Goal: Book appointment/travel/reservation

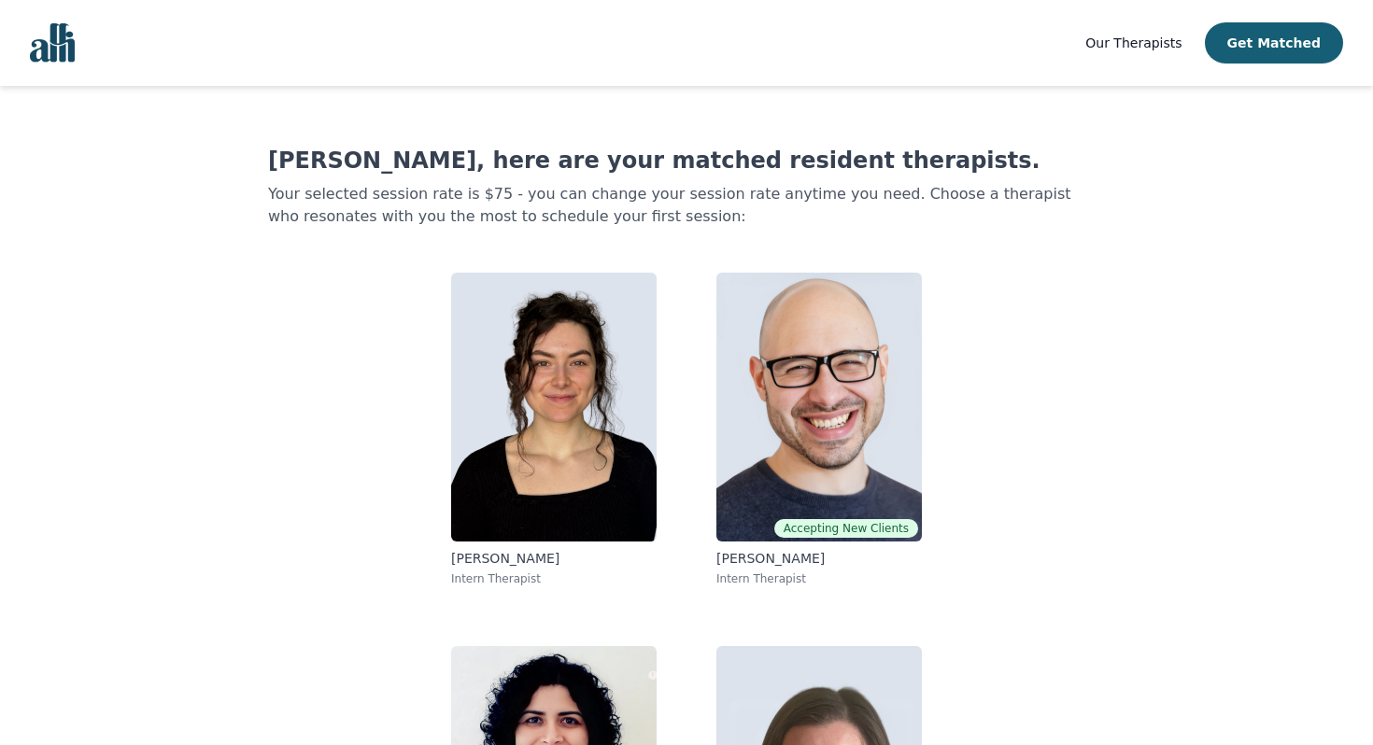
click at [57, 48] on img "Global" at bounding box center [52, 42] width 45 height 39
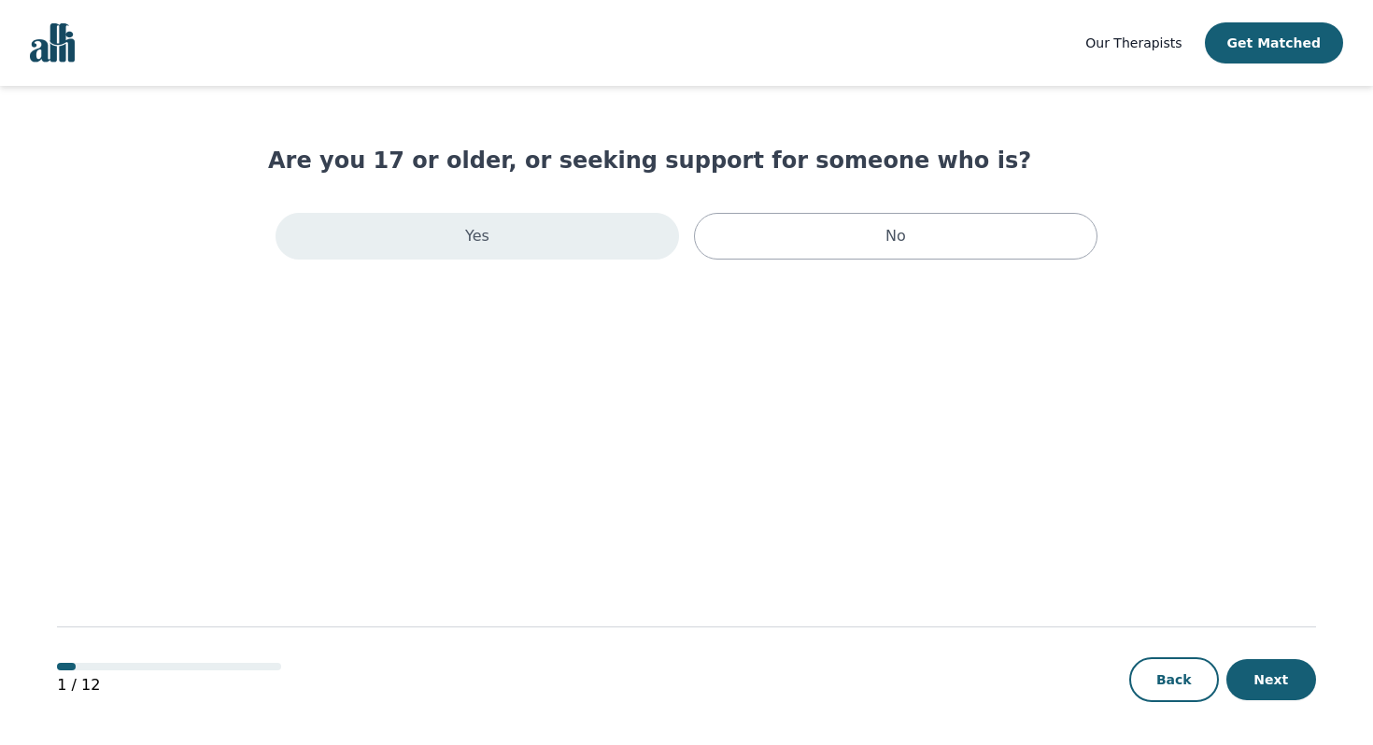
click at [577, 249] on div "Yes" at bounding box center [476, 236] width 403 height 47
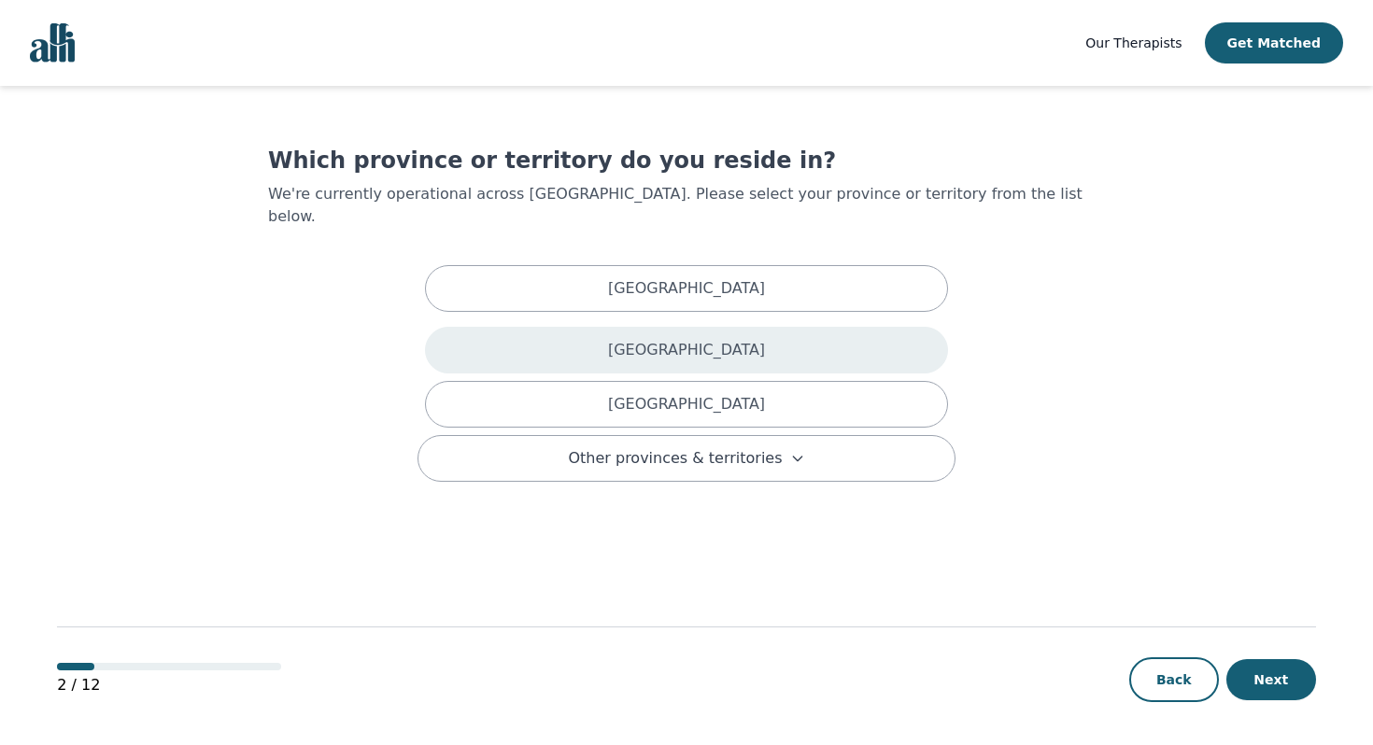
click at [579, 337] on div "[GEOGRAPHIC_DATA]" at bounding box center [686, 350] width 523 height 47
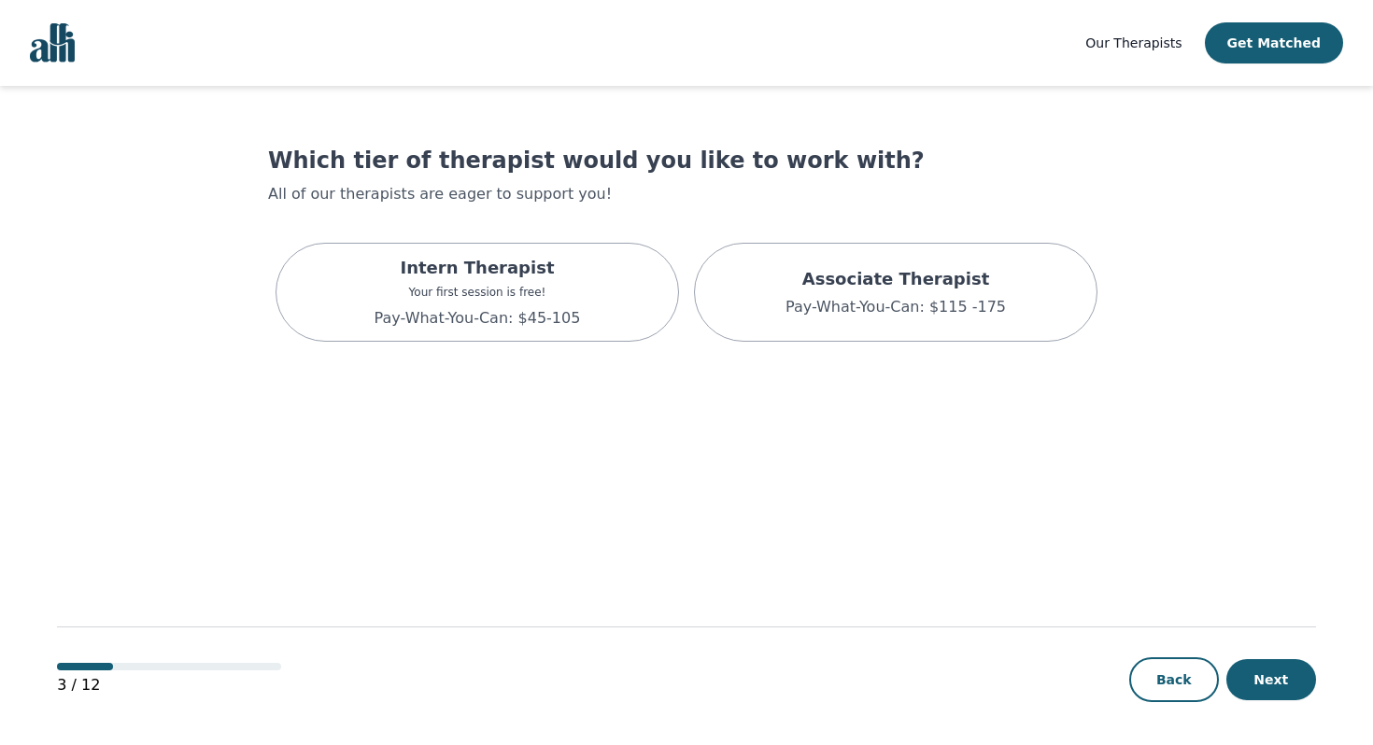
click at [579, 336] on div "Intern Therapist Your first session is free! Pay-What-You-Can: $45-105" at bounding box center [476, 292] width 403 height 99
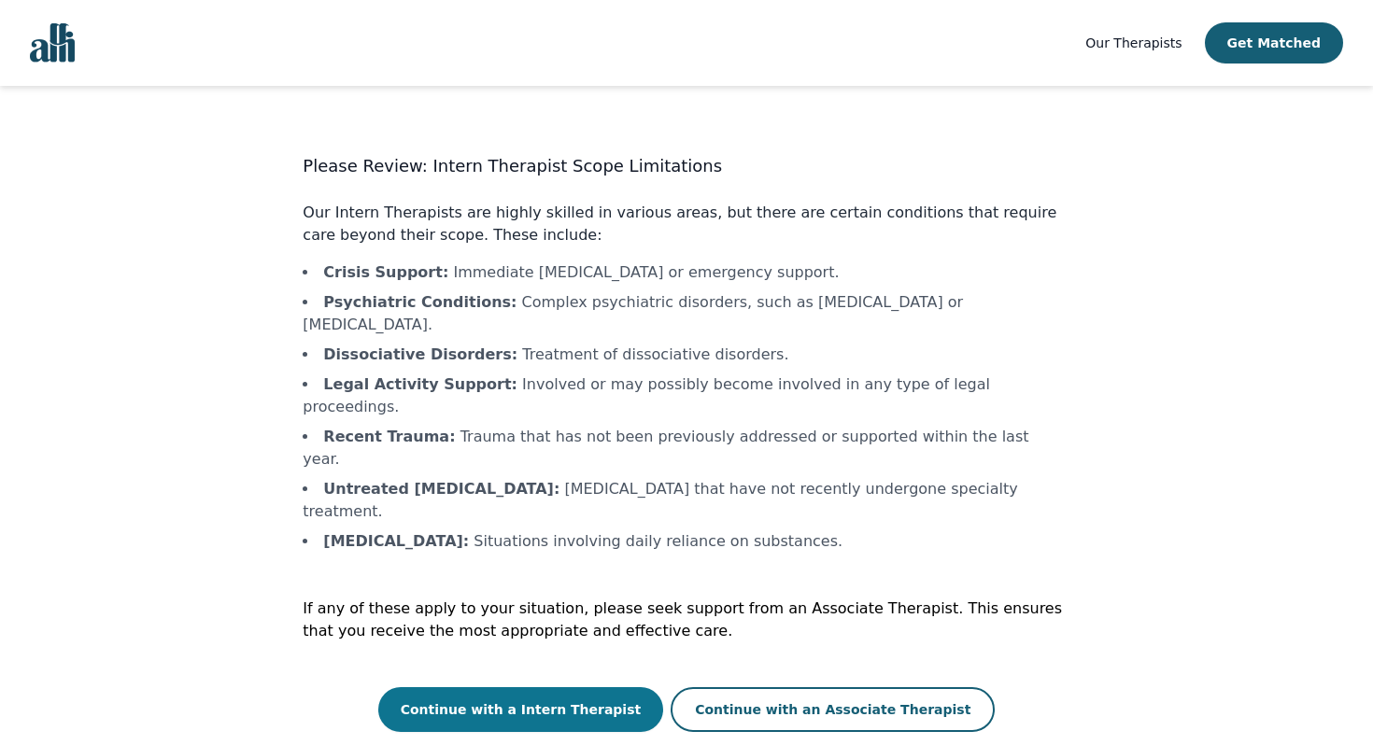
click at [535, 687] on button "Continue with a Intern Therapist" at bounding box center [521, 709] width 286 height 45
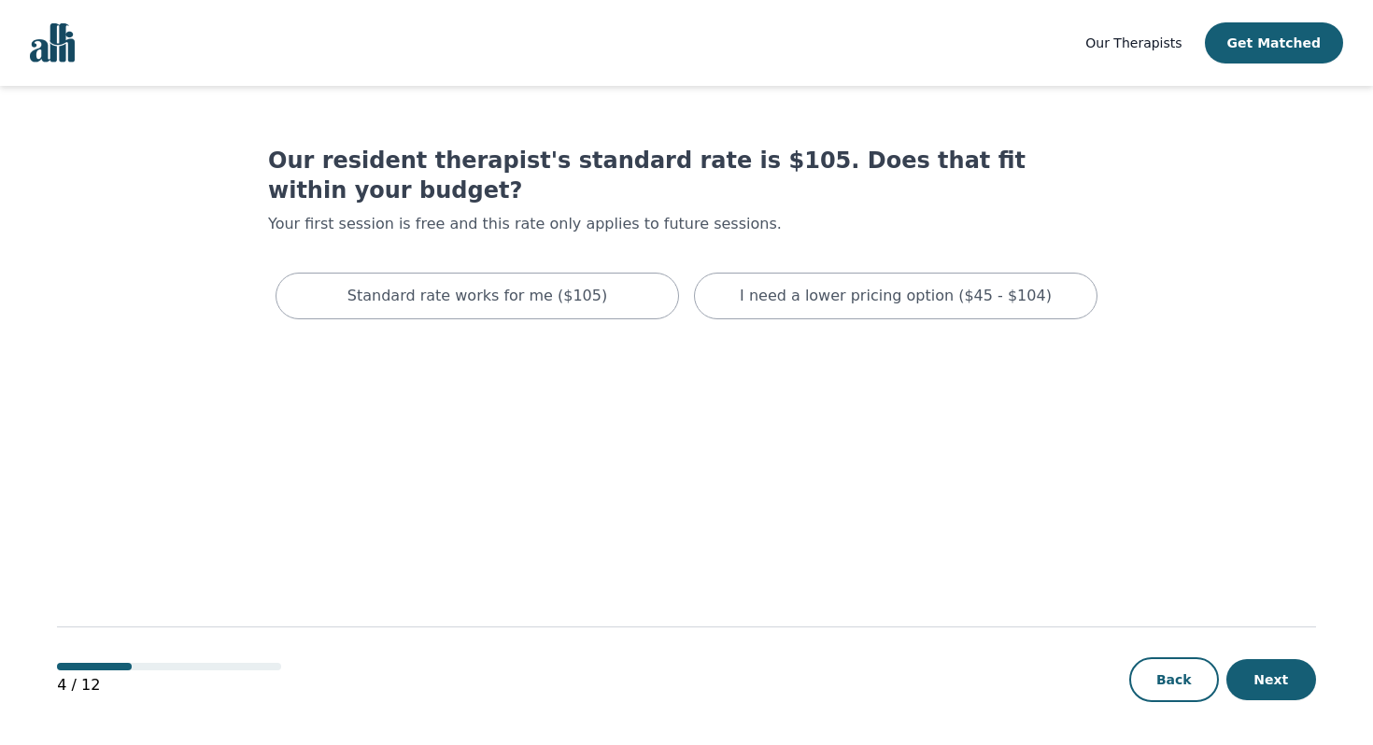
click at [29, 77] on nav "Our Therapists Get Matched" at bounding box center [686, 43] width 1373 height 86
click at [67, 46] on img "Global" at bounding box center [52, 42] width 45 height 39
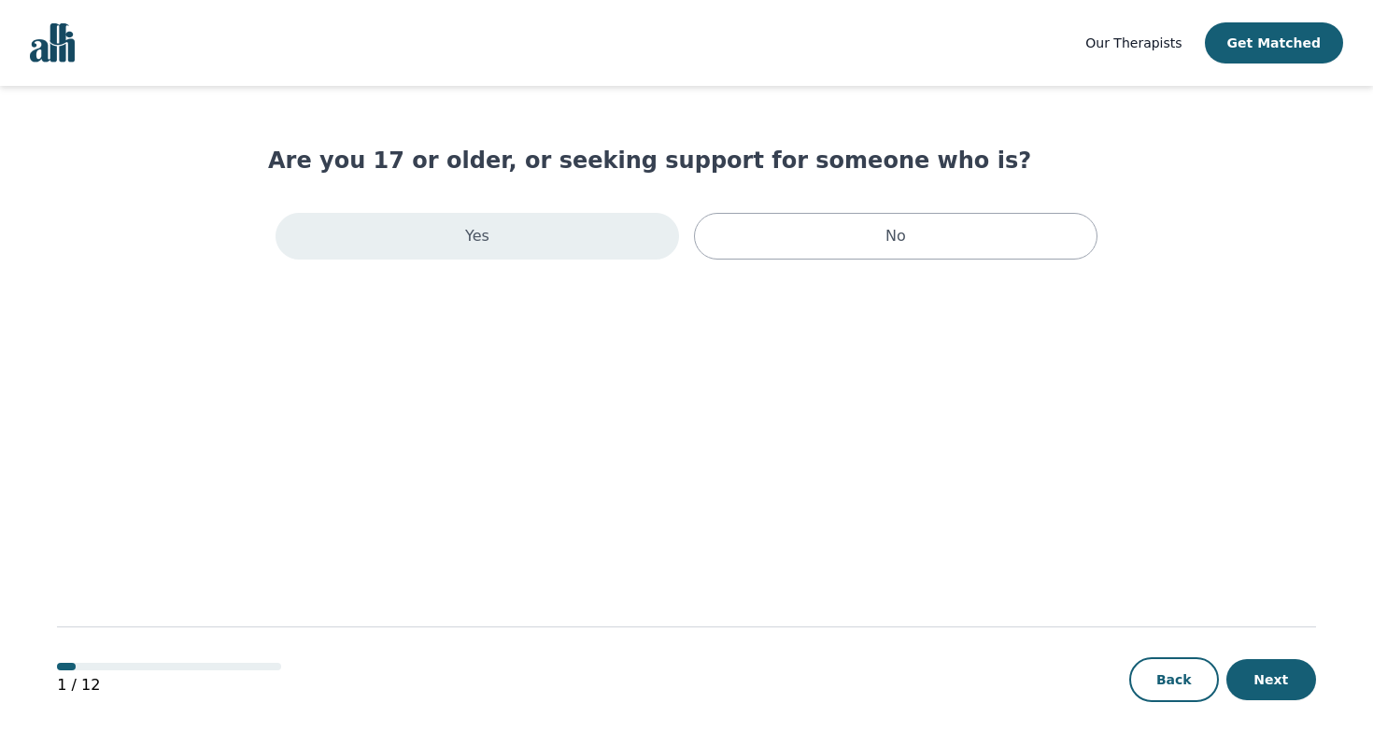
click at [597, 215] on div "Yes" at bounding box center [476, 236] width 403 height 47
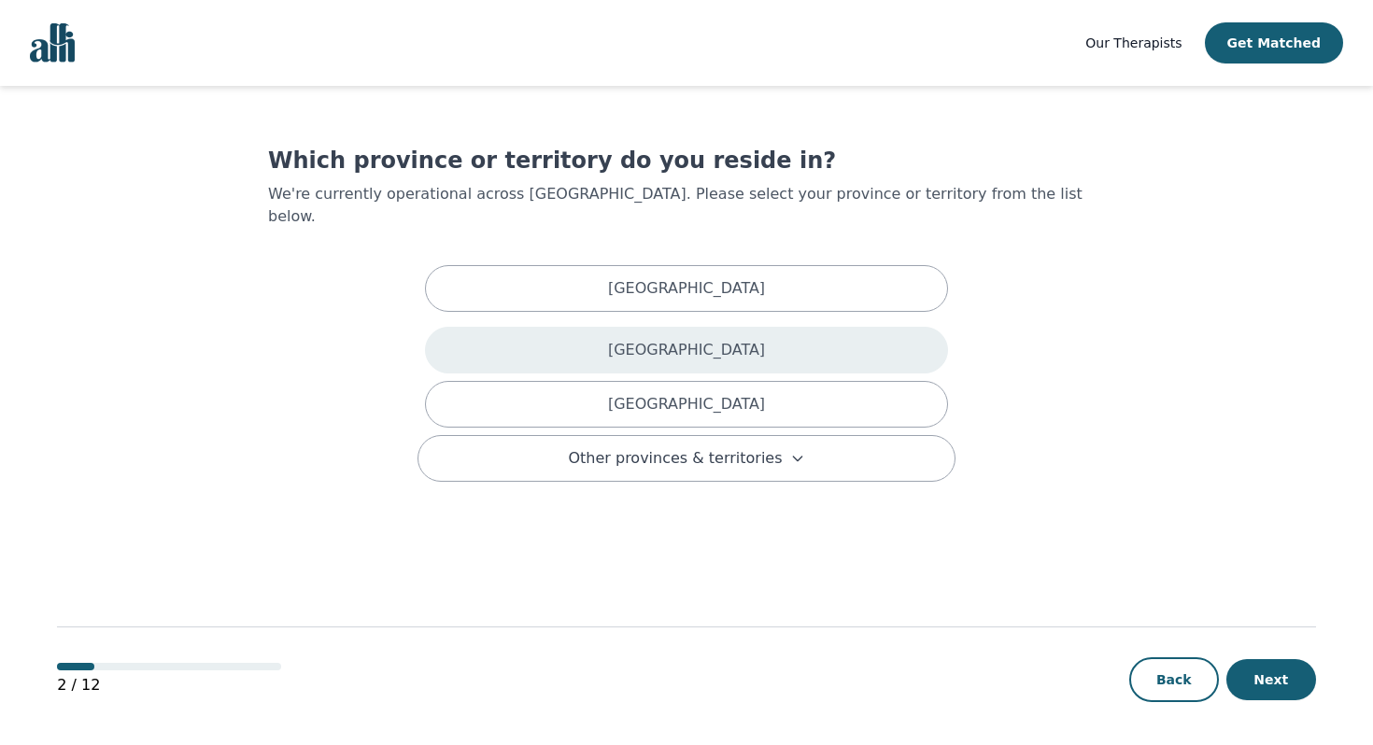
click at [595, 341] on div "[GEOGRAPHIC_DATA]" at bounding box center [686, 350] width 523 height 47
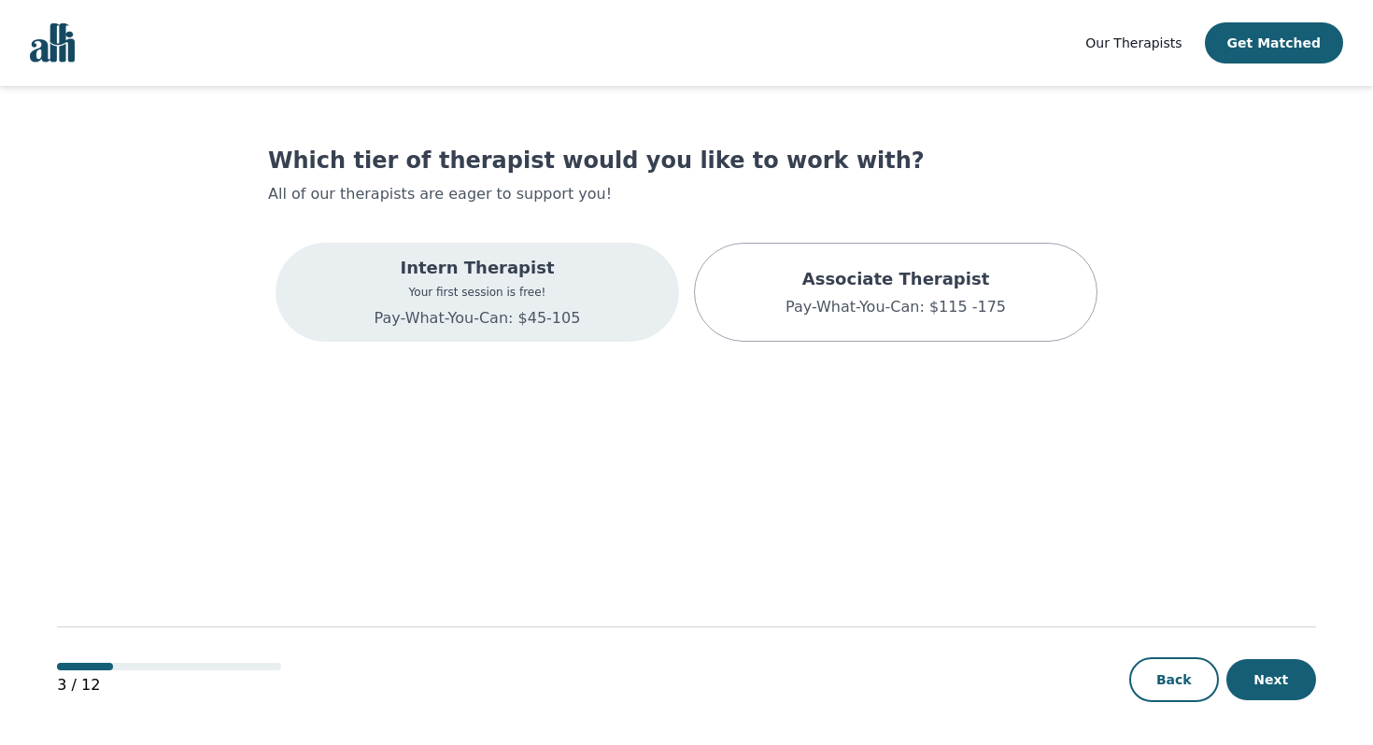
click at [591, 306] on div "Intern Therapist Your first session is free! Pay-What-You-Can: $45-105" at bounding box center [476, 292] width 403 height 99
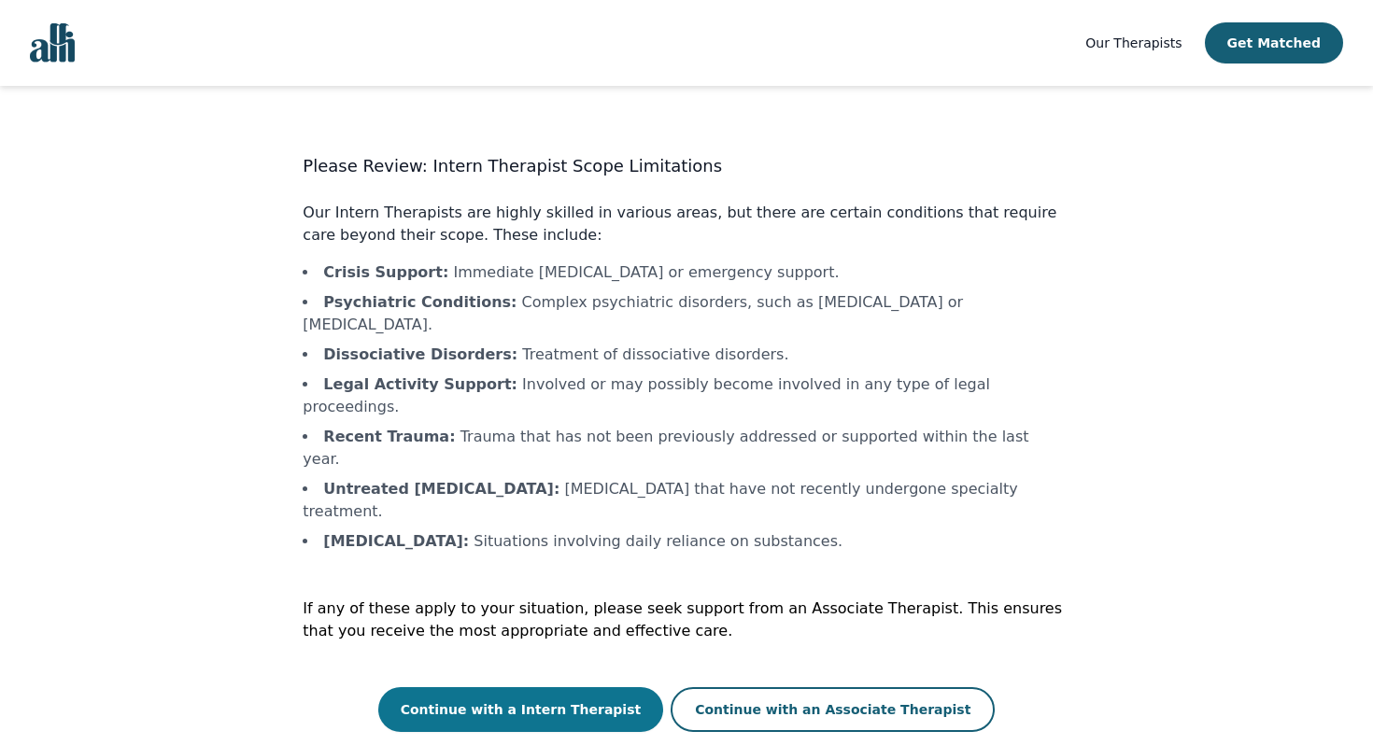
click at [559, 687] on button "Continue with a Intern Therapist" at bounding box center [521, 709] width 286 height 45
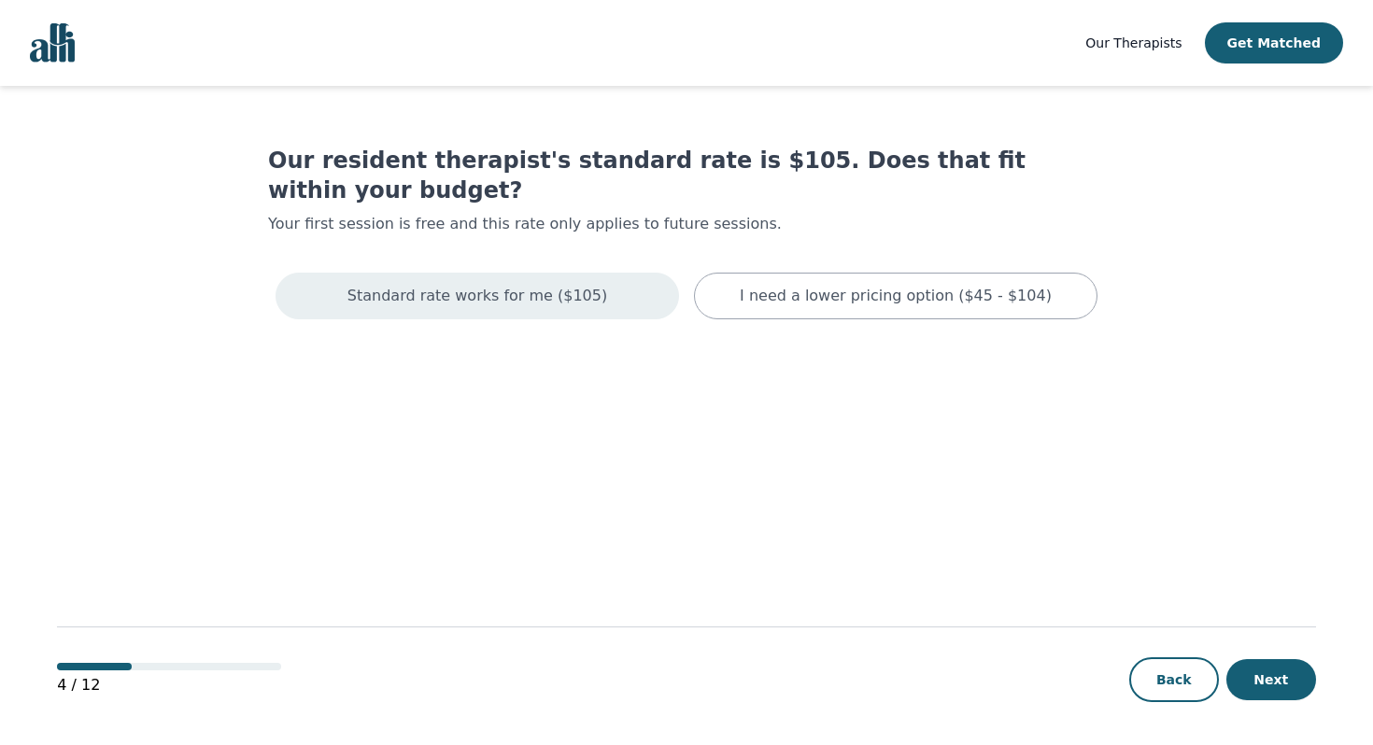
click at [615, 273] on div "Standard rate works for me ($105)" at bounding box center [476, 296] width 403 height 47
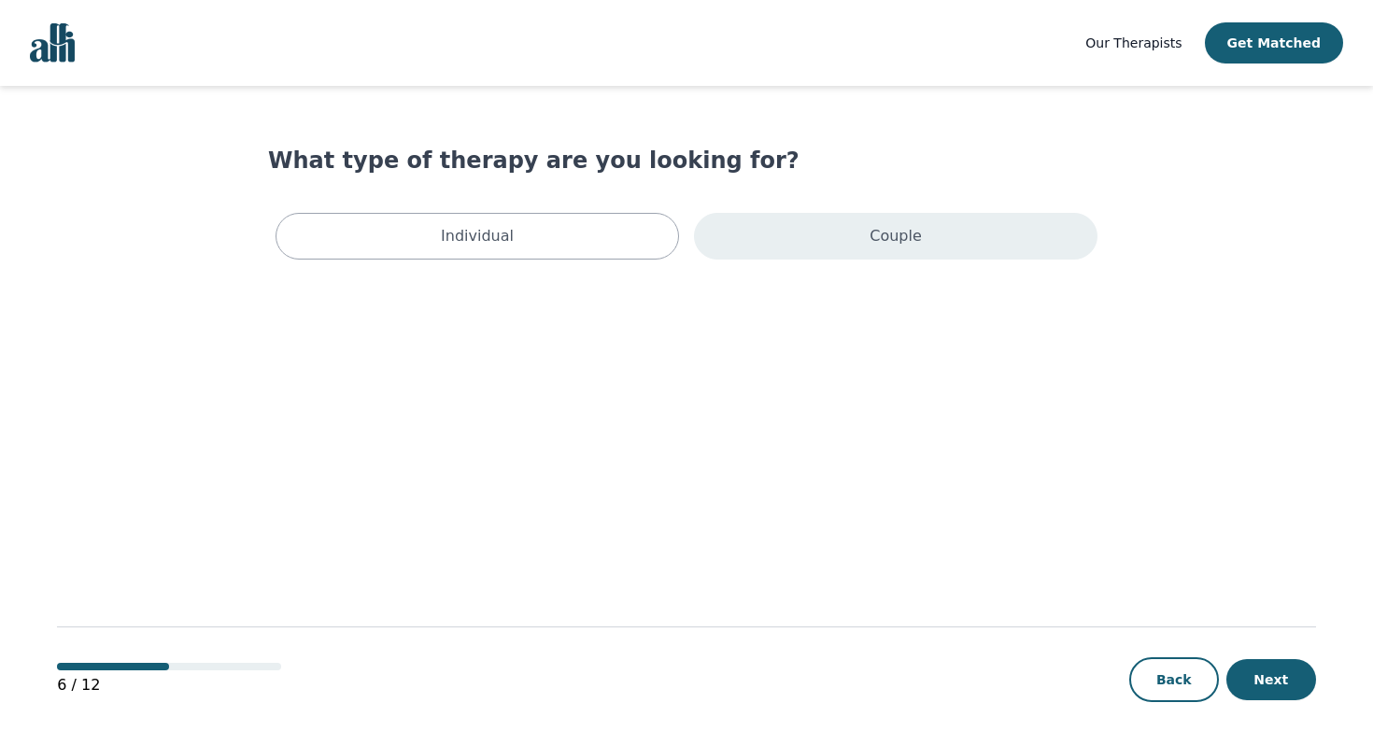
click at [758, 224] on div "Couple" at bounding box center [895, 236] width 403 height 47
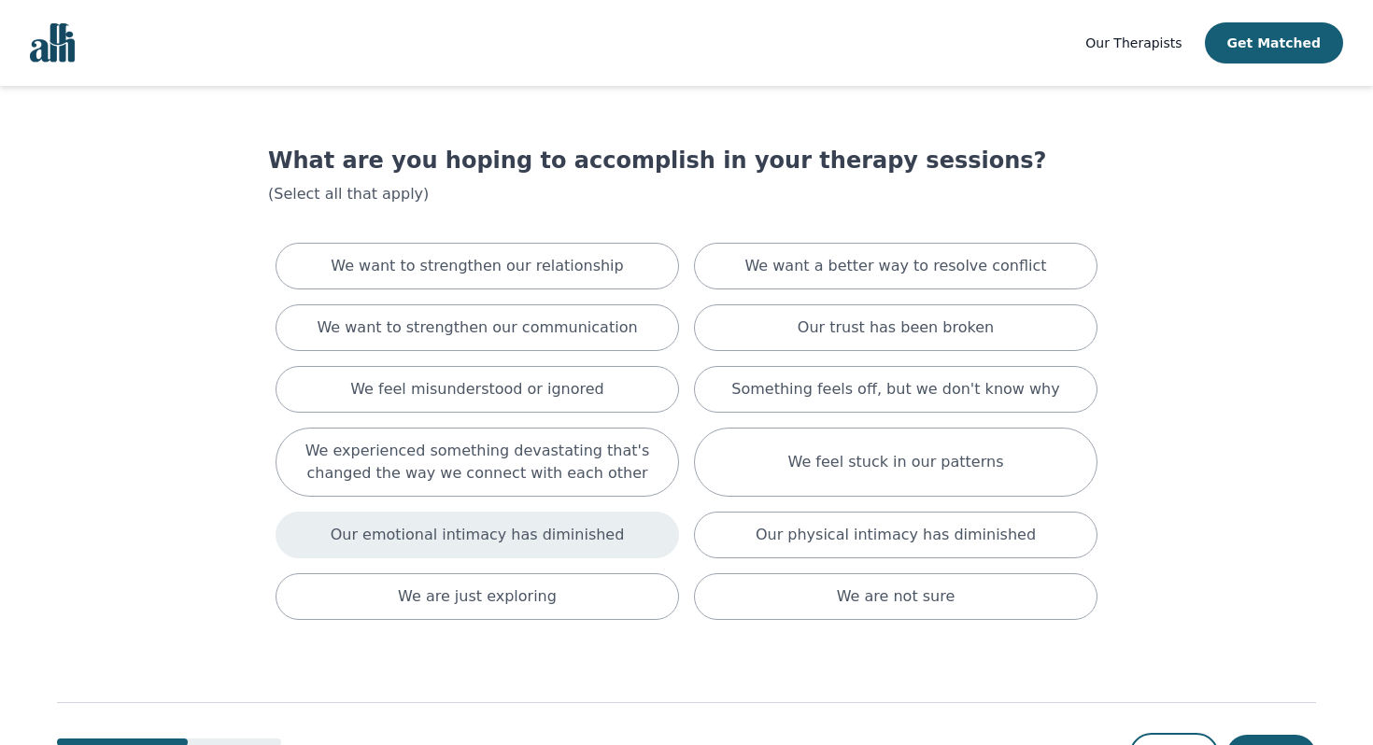
click at [456, 543] on p "Our emotional intimacy has diminished" at bounding box center [478, 535] width 294 height 22
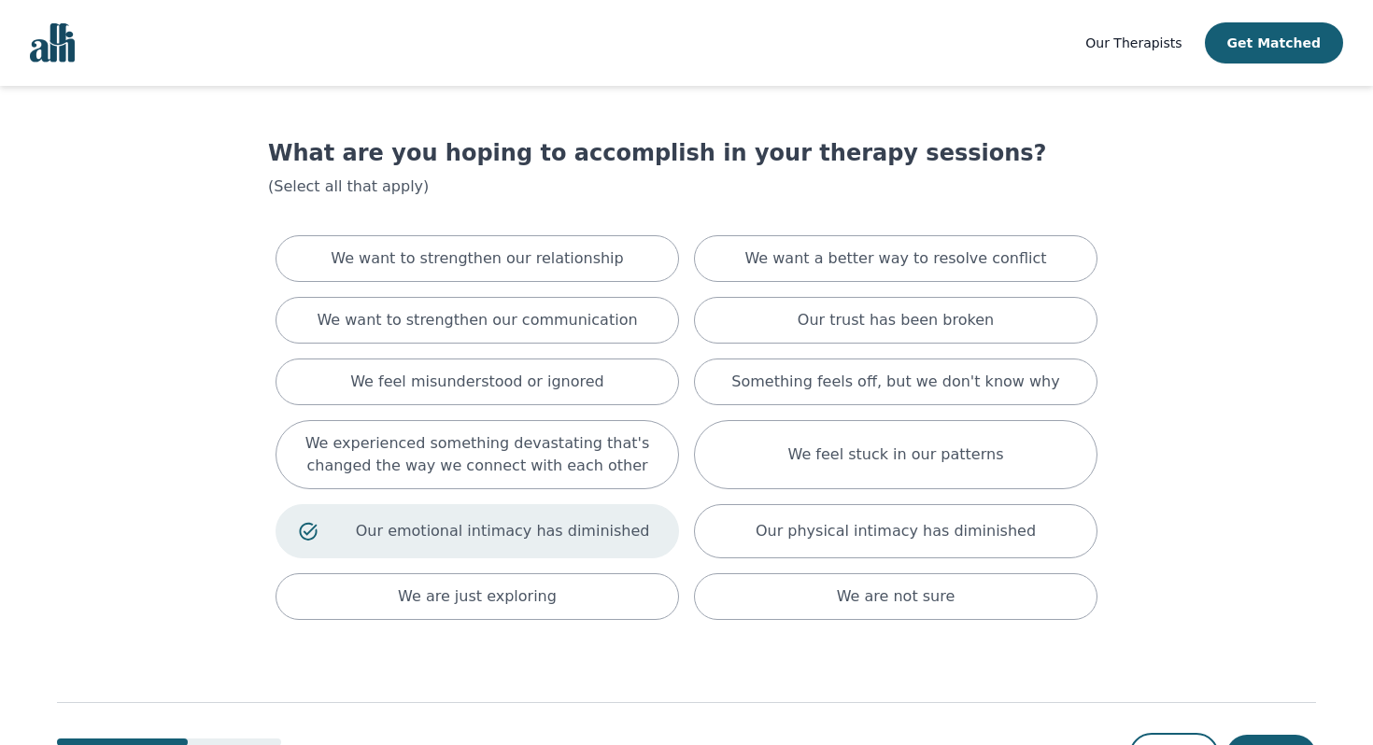
scroll to position [85, 0]
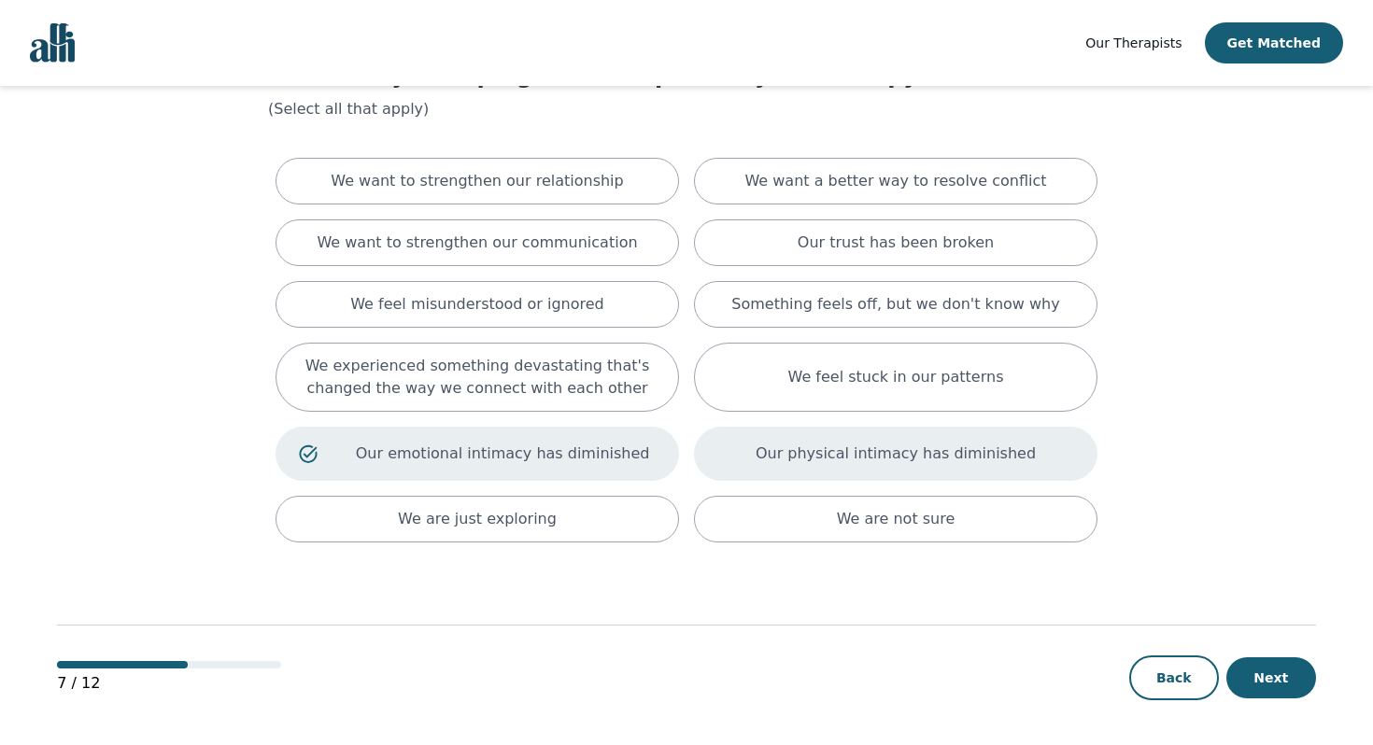
click at [989, 451] on p "Our physical intimacy has diminished" at bounding box center [895, 454] width 280 height 22
click at [549, 443] on p "Our emotional intimacy has diminished" at bounding box center [502, 454] width 306 height 22
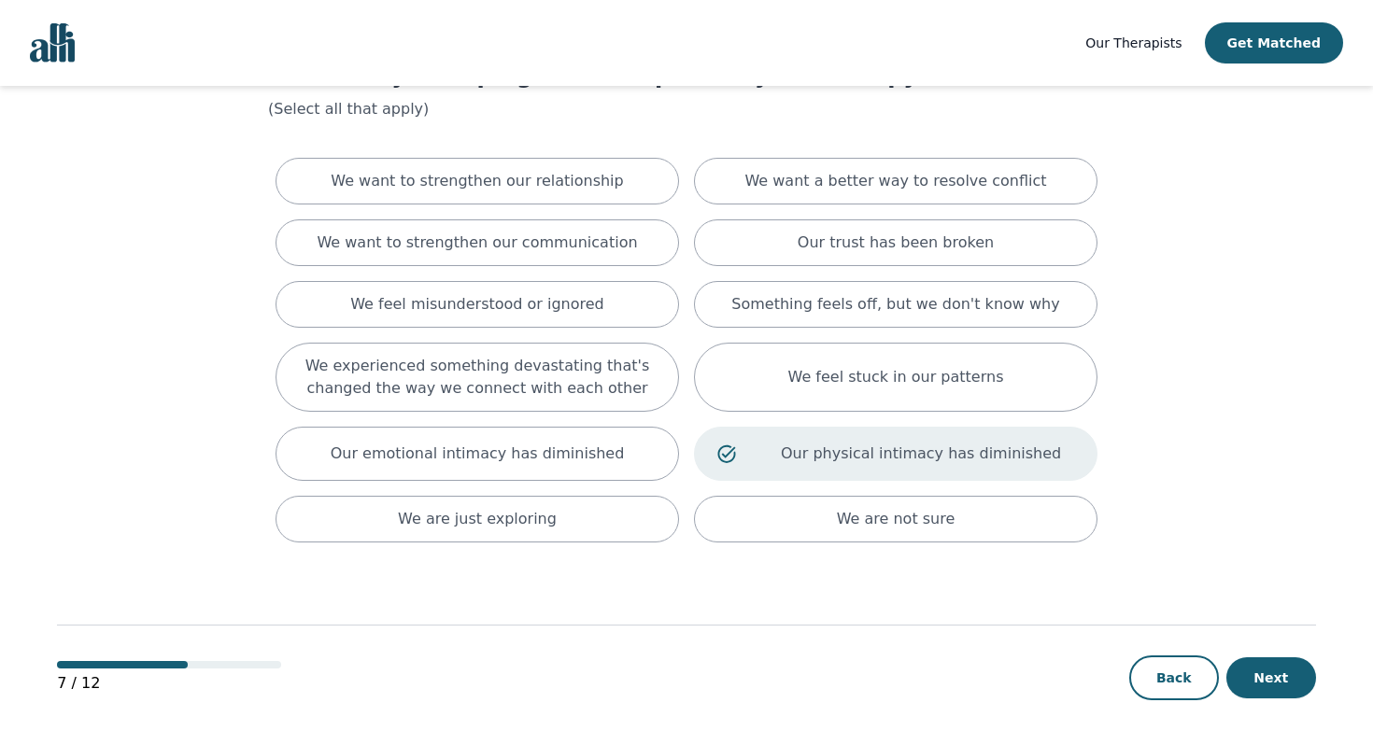
click at [788, 457] on p "Our physical intimacy has diminished" at bounding box center [921, 454] width 306 height 22
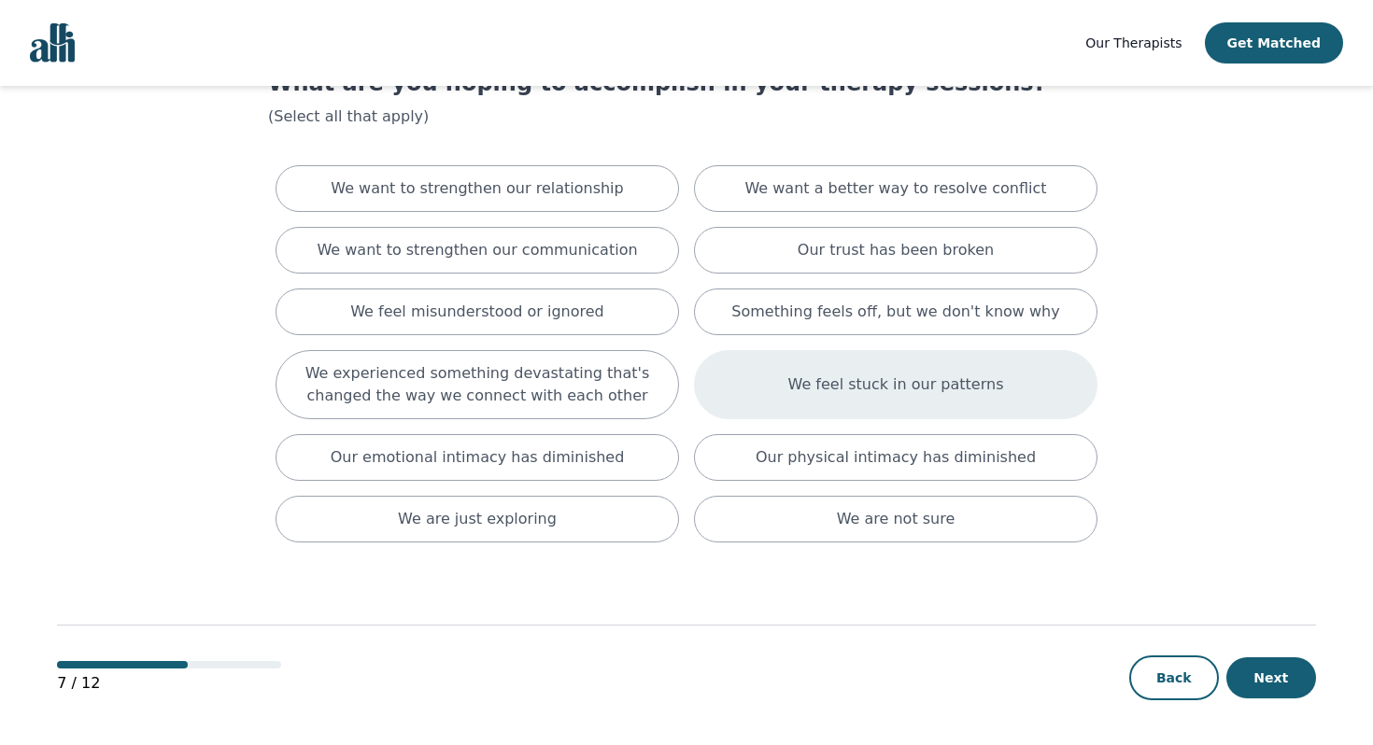
click at [756, 380] on div "We feel stuck in our patterns" at bounding box center [895, 384] width 403 height 69
click at [1274, 668] on button "Next" at bounding box center [1271, 677] width 90 height 41
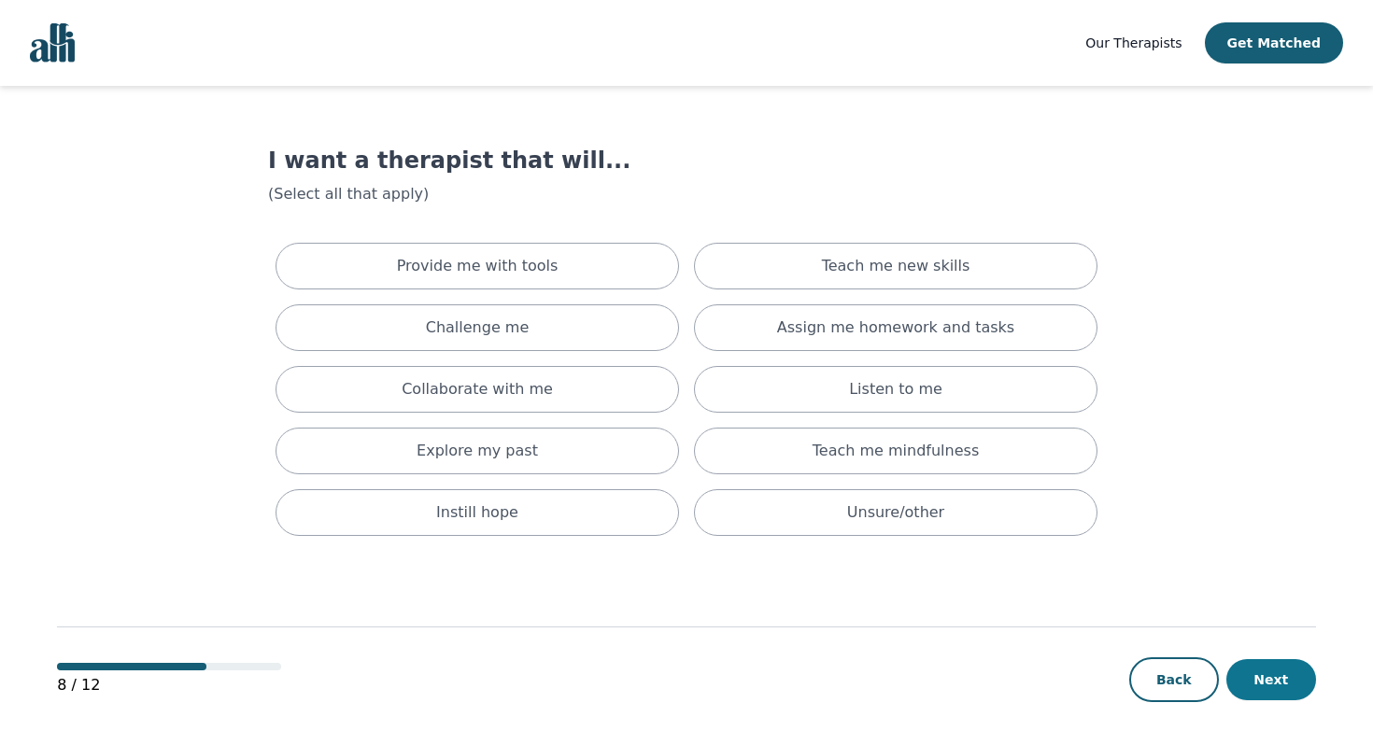
click at [1274, 670] on button "Next" at bounding box center [1271, 679] width 90 height 41
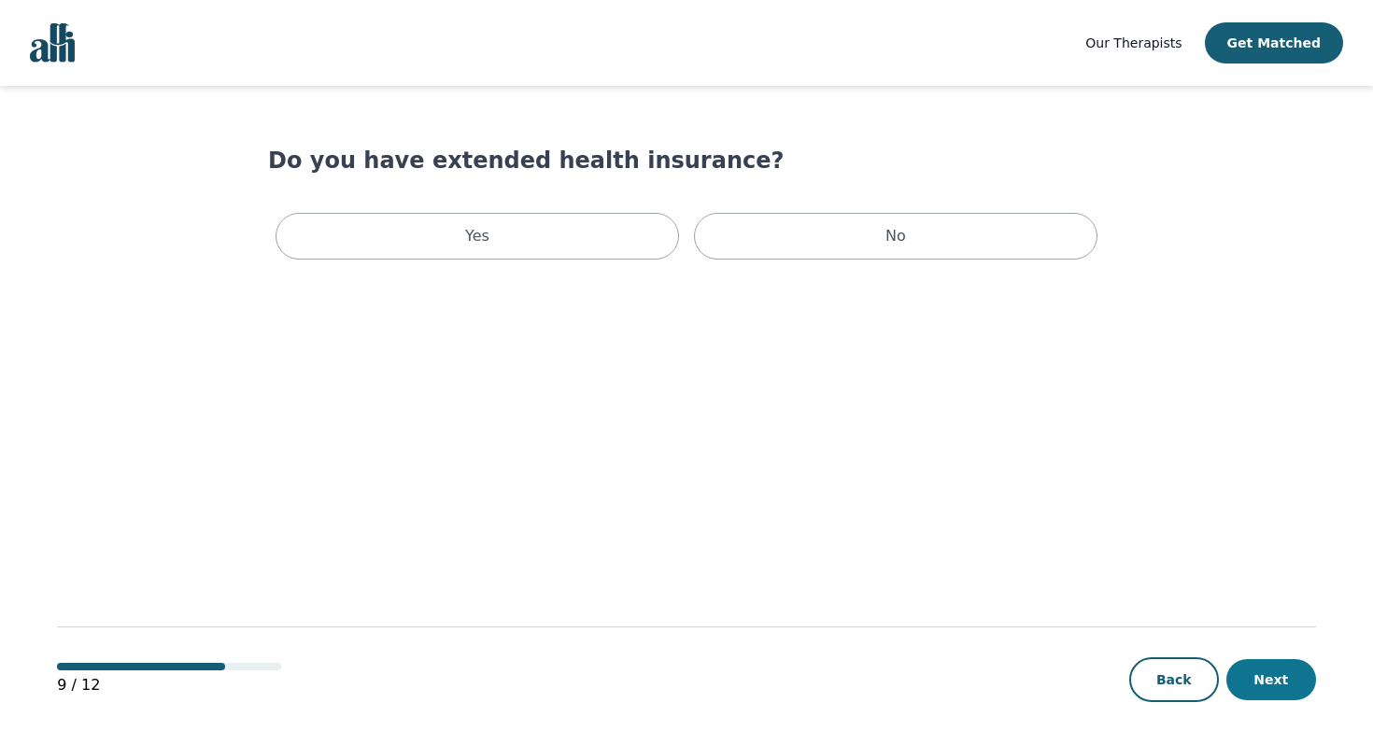
click at [1274, 670] on button "Next" at bounding box center [1271, 679] width 90 height 41
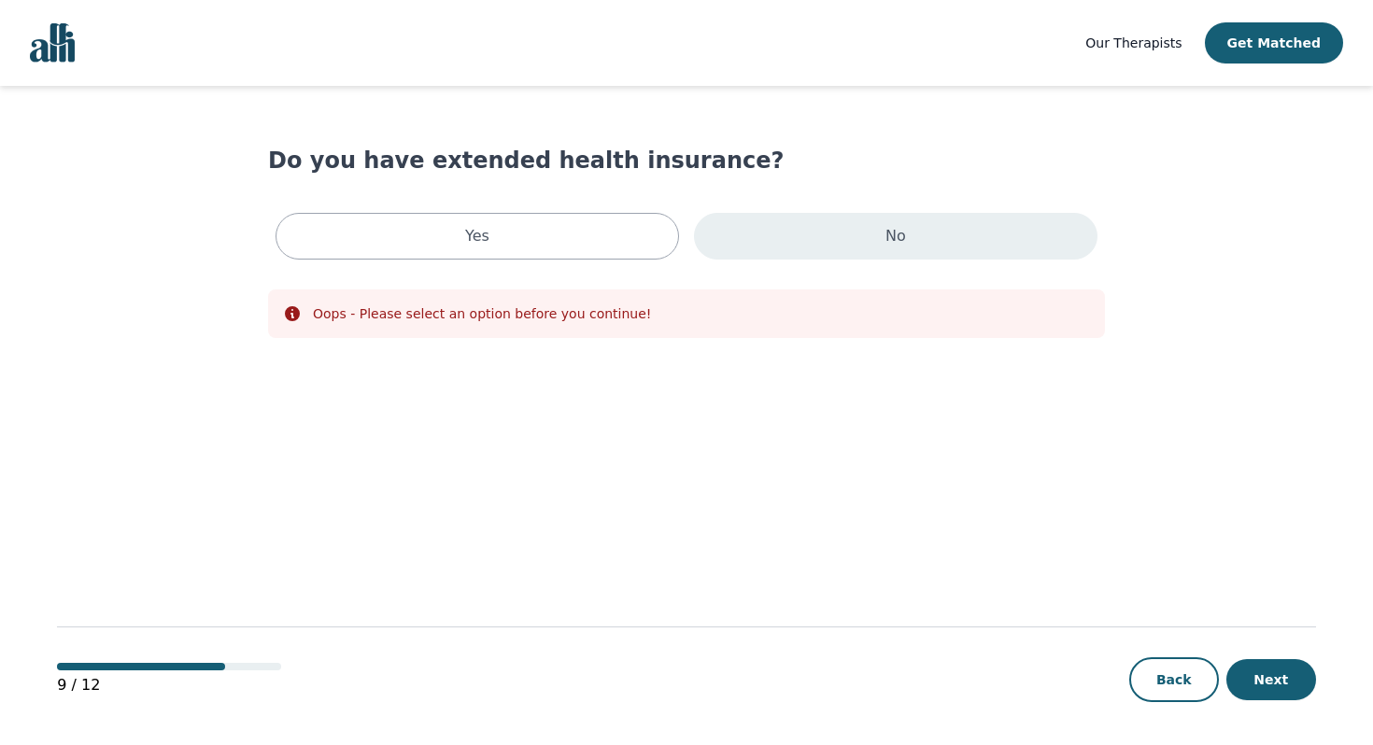
click at [918, 230] on div "No" at bounding box center [895, 236] width 403 height 47
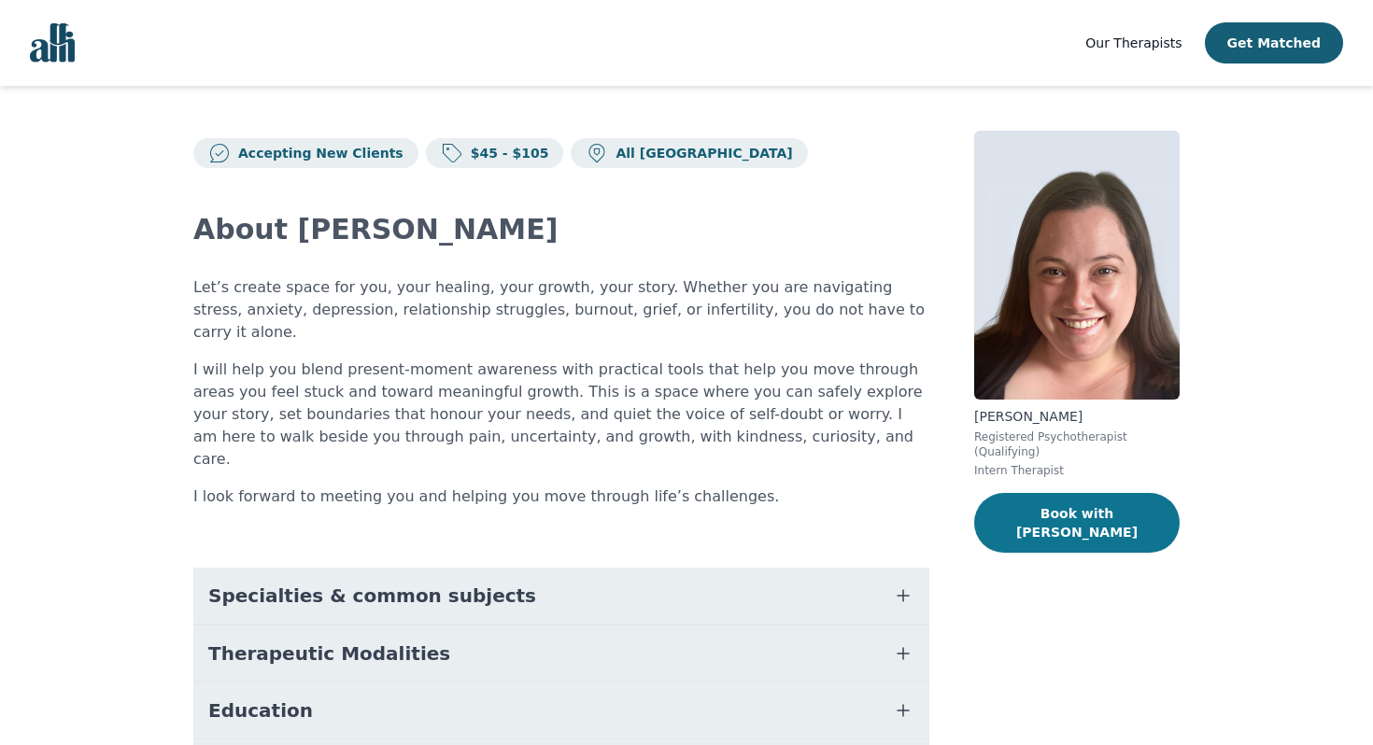
click at [1037, 513] on button "Book with Jennifer" at bounding box center [1076, 523] width 205 height 60
